Goal: Communication & Community: Connect with others

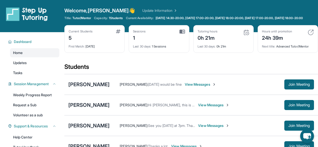
scroll to position [69, 0]
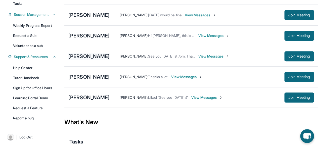
click at [81, 58] on div "[PERSON_NAME]" at bounding box center [88, 56] width 41 height 7
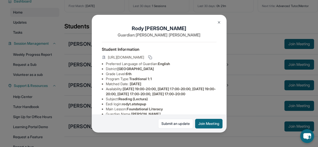
scroll to position [40, 0]
click at [219, 24] on img at bounding box center [219, 22] width 4 height 4
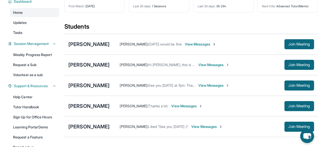
scroll to position [47, 0]
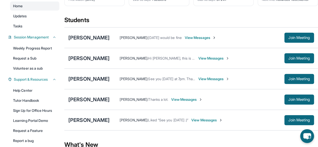
click at [83, 86] on div "Rody Tran Duyen Dinh : See you tomorrow at 7pm. Thank you View Messages Join Me…" at bounding box center [190, 79] width 253 height 21
click at [83, 82] on div "[PERSON_NAME]" at bounding box center [88, 78] width 41 height 7
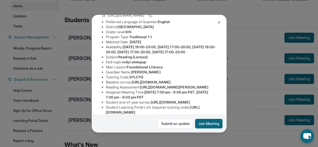
scroll to position [43, 0]
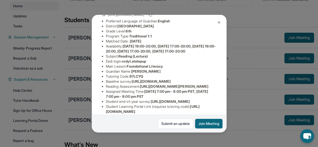
click at [218, 23] on img at bounding box center [219, 22] width 4 height 4
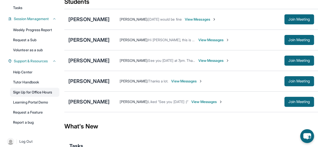
scroll to position [65, 0]
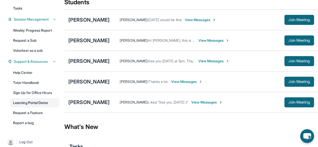
click at [31, 107] on link "Learning Portal Demo" at bounding box center [34, 102] width 49 height 9
click at [284, 66] on button "Join Meeting" at bounding box center [299, 61] width 30 height 10
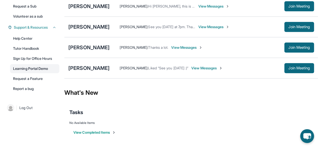
click at [40, 73] on link "Learning Portal Demo" at bounding box center [34, 68] width 49 height 9
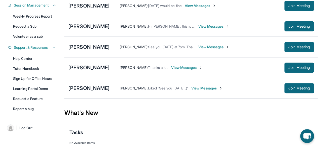
scroll to position [79, 0]
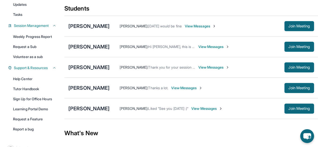
scroll to position [58, 0]
